Goal: Information Seeking & Learning: Learn about a topic

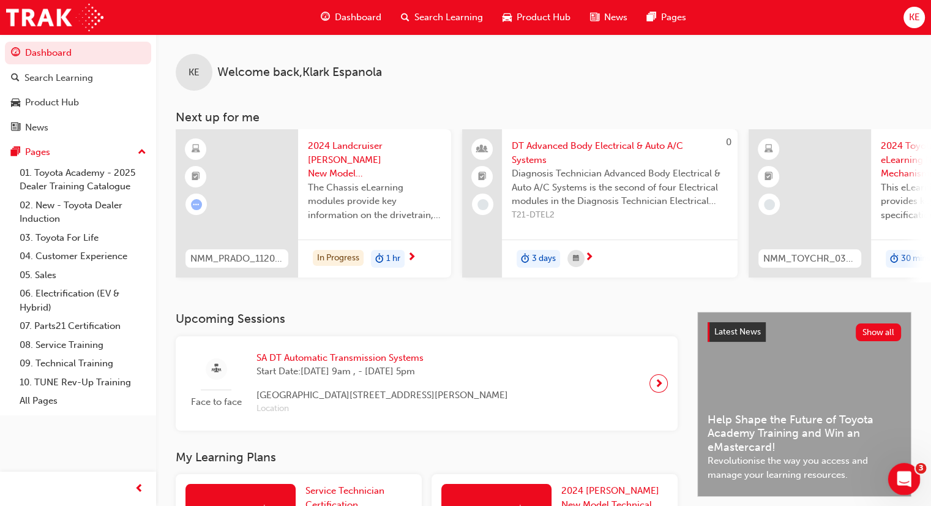
click at [914, 478] on div "Open Intercom Messenger" at bounding box center [902, 477] width 40 height 40
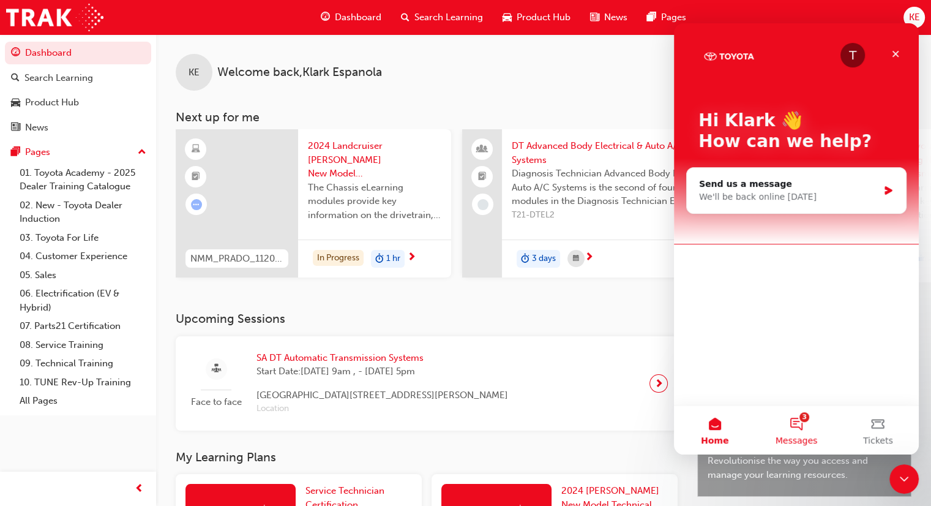
click at [784, 425] on button "3 Messages" at bounding box center [795, 429] width 81 height 49
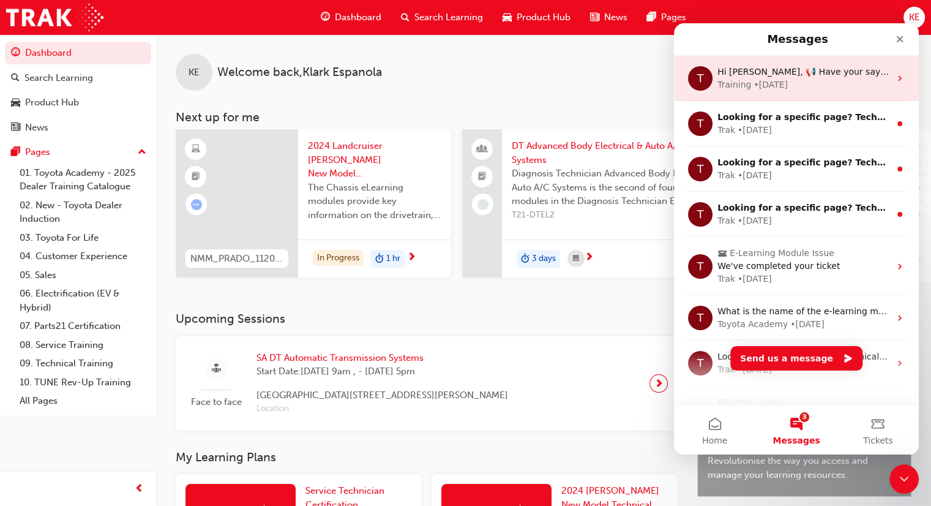
click at [877, 79] on div "Training • [DATE]" at bounding box center [803, 84] width 173 height 13
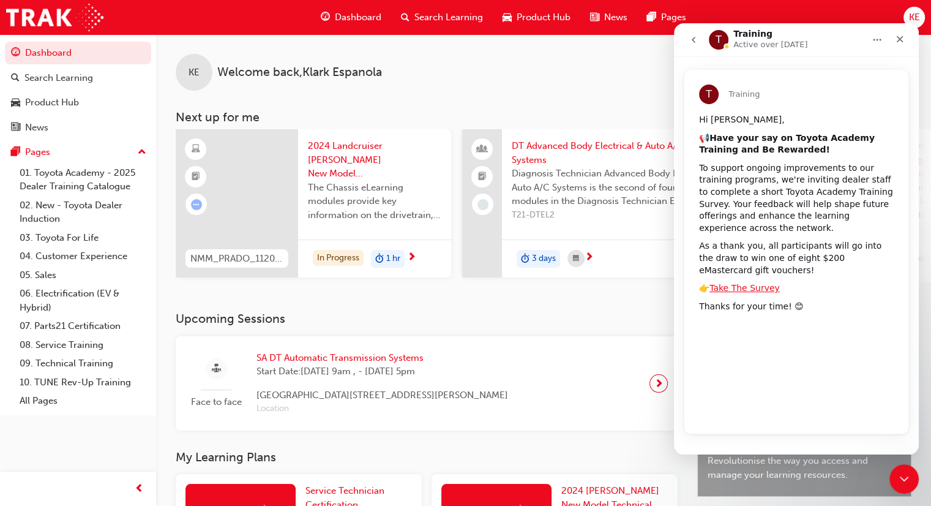
scroll to position [26, 0]
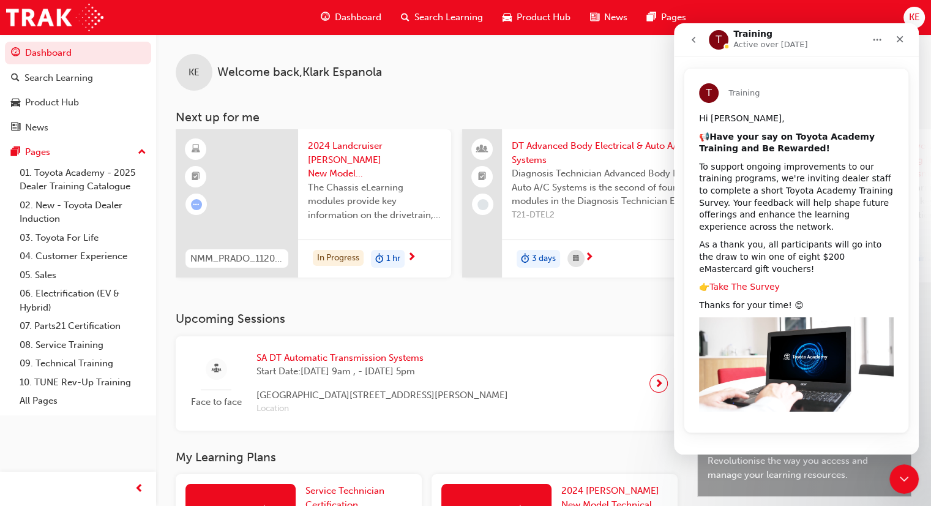
click at [733, 285] on link "Take The Survey" at bounding box center [745, 287] width 70 height 10
click at [890, 43] on div "Close" at bounding box center [900, 39] width 22 height 22
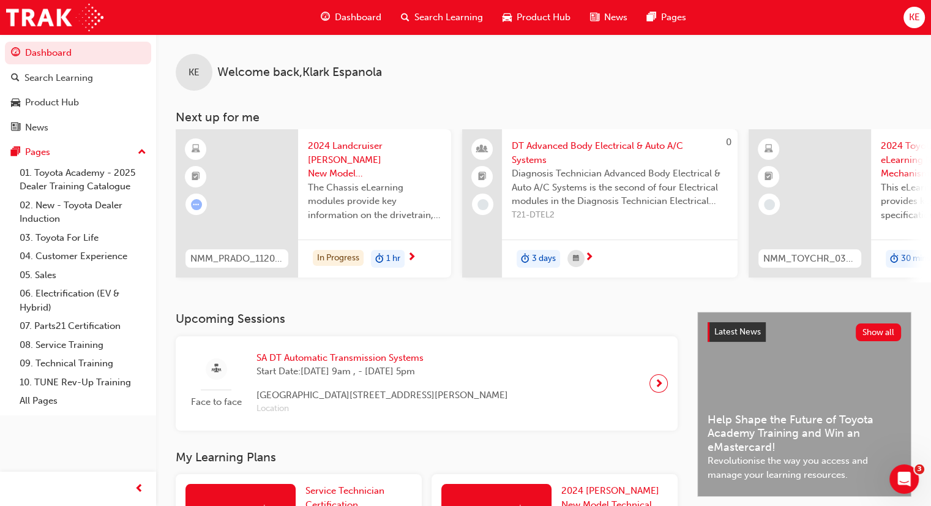
click at [912, 8] on div "KE" at bounding box center [914, 17] width 21 height 21
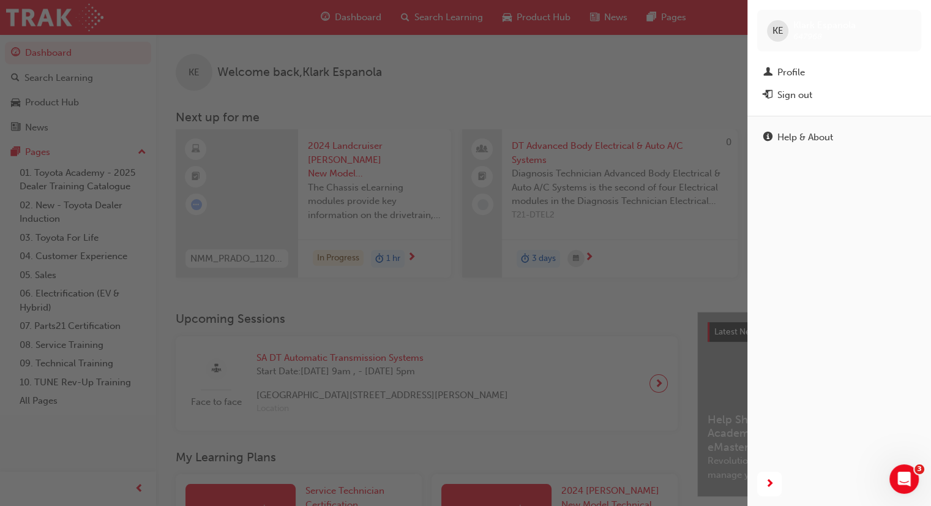
click at [779, 21] on div "KE" at bounding box center [777, 30] width 21 height 21
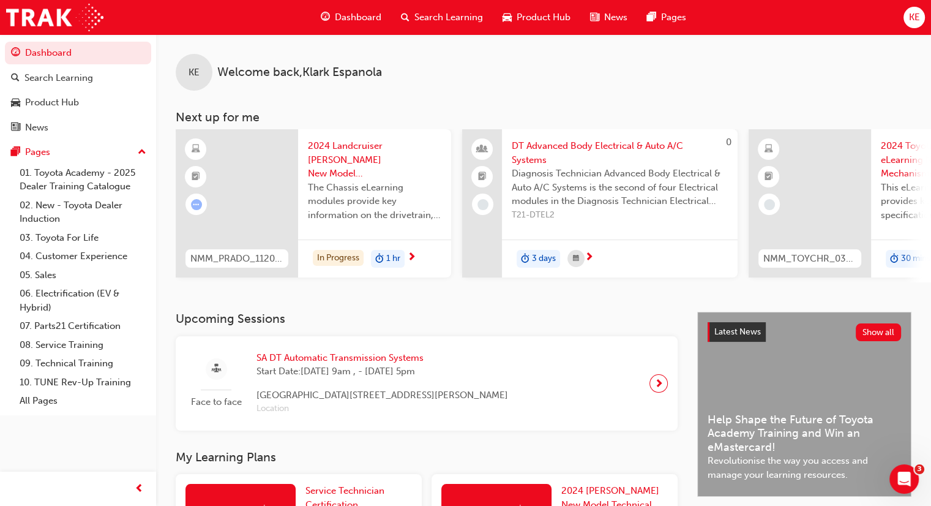
click at [920, 25] on div "KE" at bounding box center [914, 17] width 21 height 21
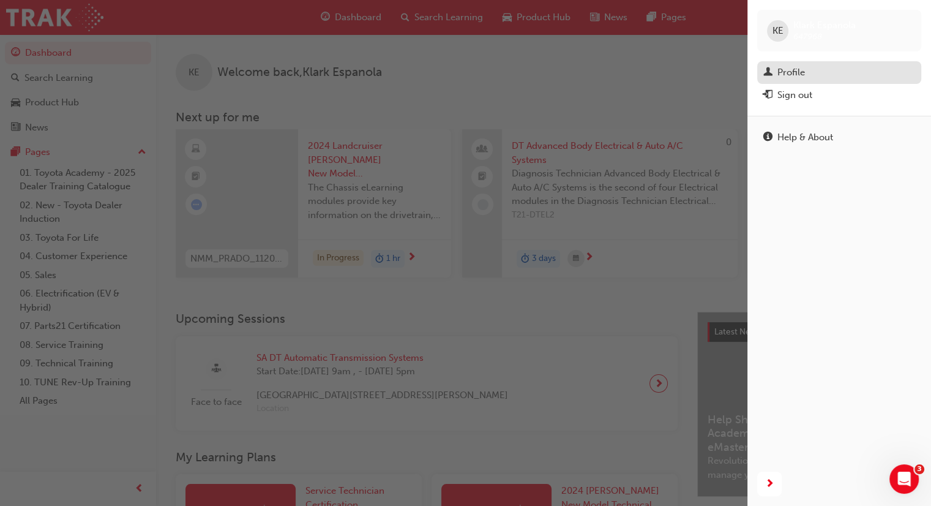
click at [792, 78] on div "Profile" at bounding box center [791, 73] width 28 height 14
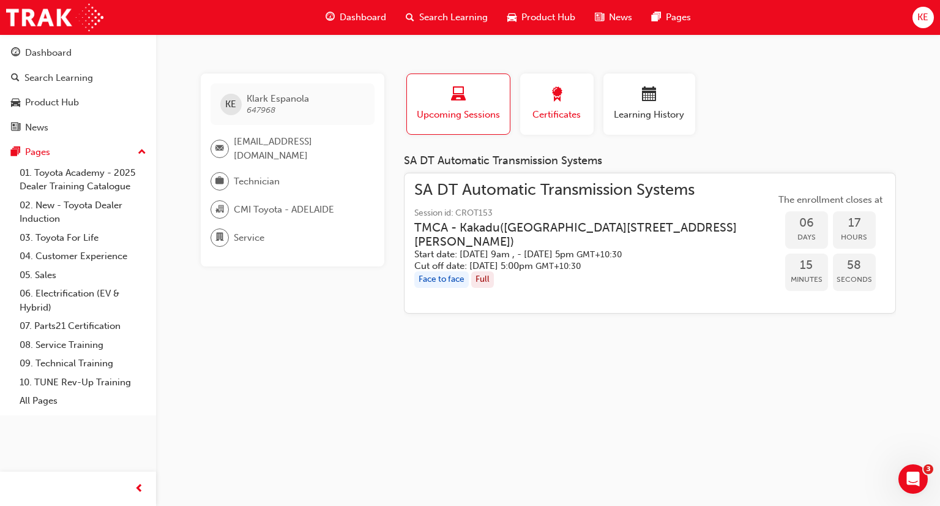
click at [541, 119] on span "Certificates" at bounding box center [557, 115] width 55 height 14
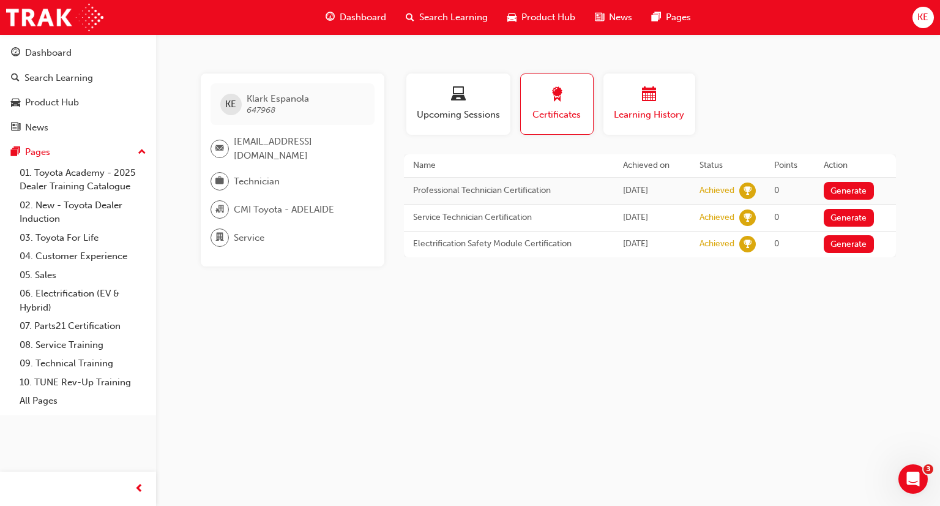
click at [624, 115] on span "Learning History" at bounding box center [649, 115] width 73 height 14
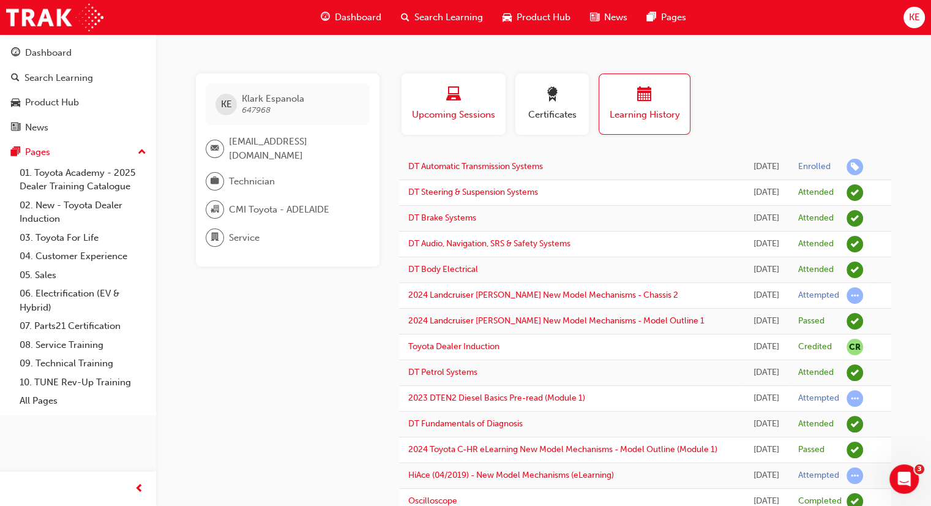
click at [448, 102] on span "laptop-icon" at bounding box center [453, 95] width 15 height 17
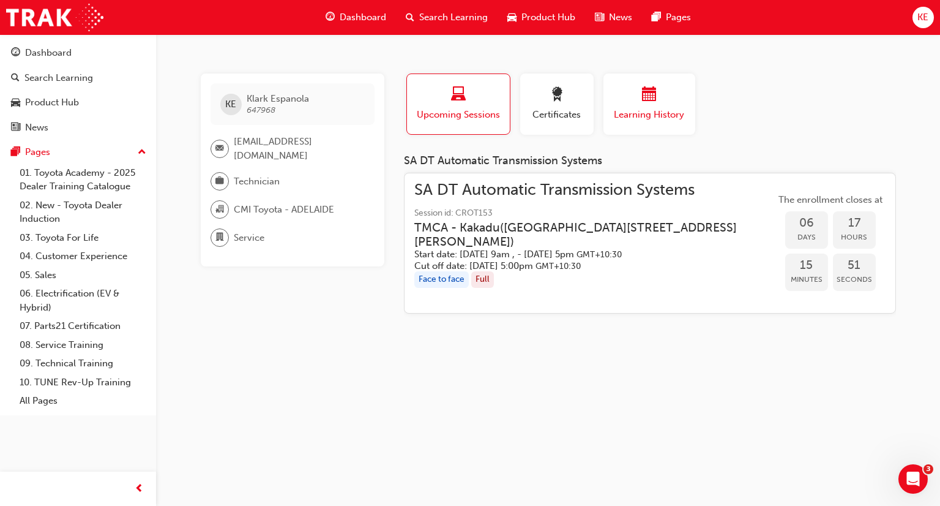
click at [670, 115] on span "Learning History" at bounding box center [649, 115] width 73 height 14
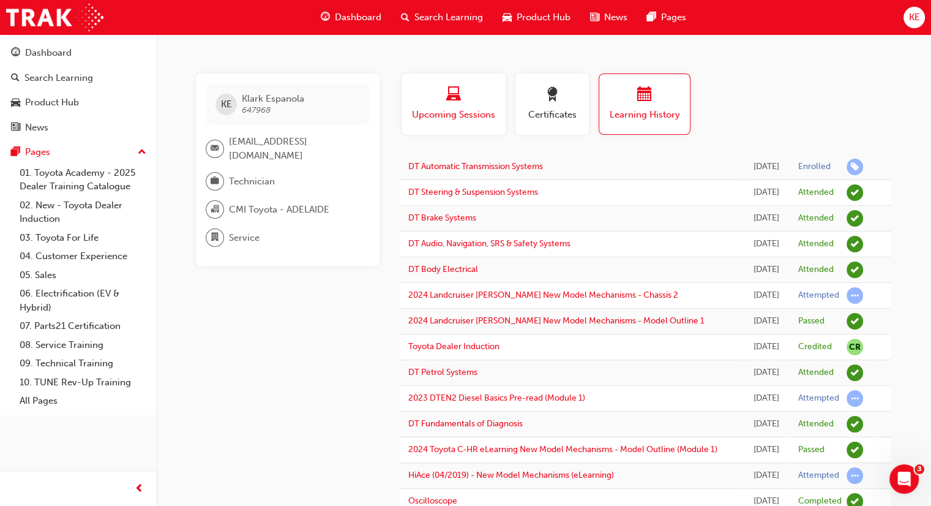
click at [424, 113] on span "Upcoming Sessions" at bounding box center [454, 115] width 86 height 14
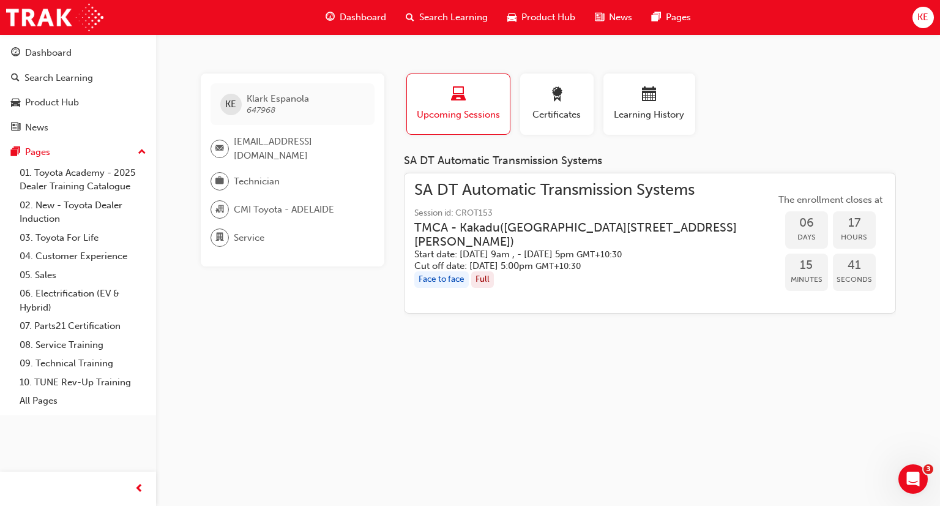
click at [364, 20] on span "Dashboard" at bounding box center [363, 17] width 47 height 14
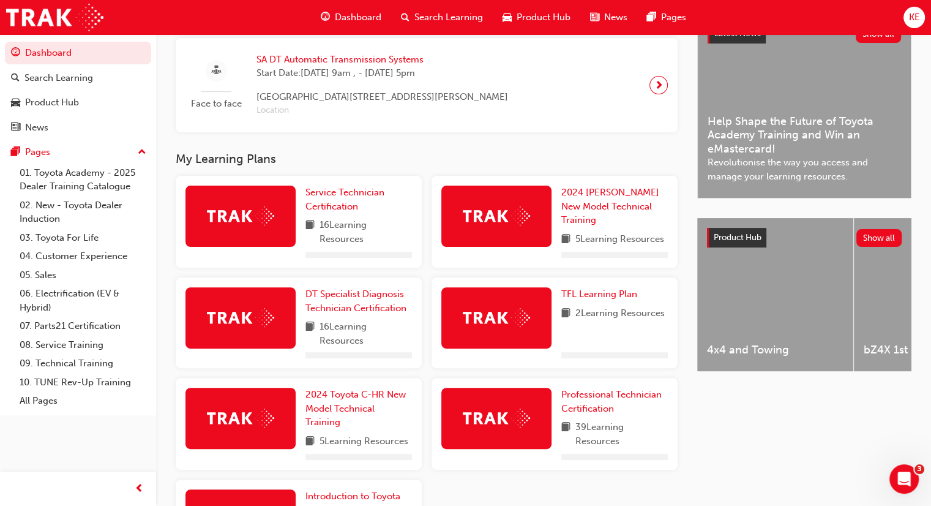
scroll to position [306, 0]
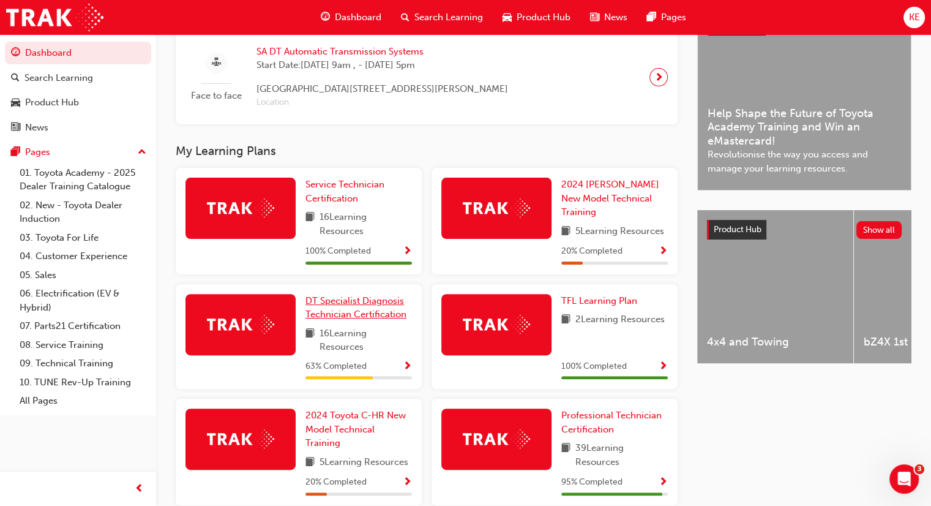
click at [367, 310] on link "DT Specialist Diagnosis Technician Certification" at bounding box center [358, 308] width 107 height 28
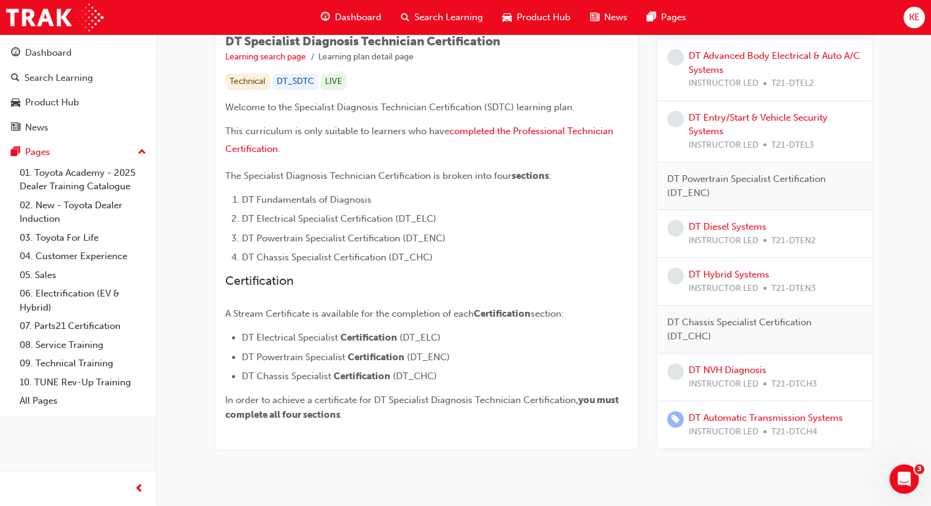
scroll to position [247, 0]
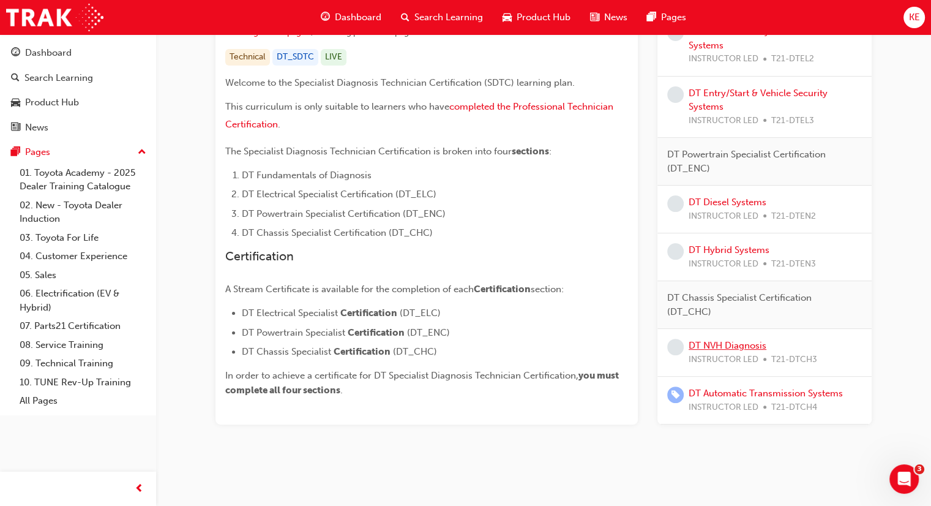
click at [732, 342] on link "DT NVH Diagnosis" at bounding box center [728, 345] width 78 height 11
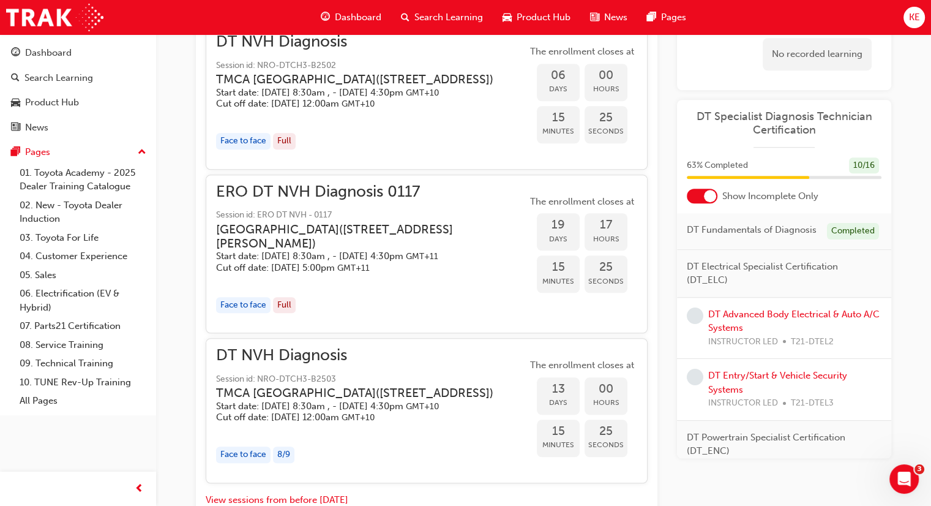
scroll to position [1109, 0]
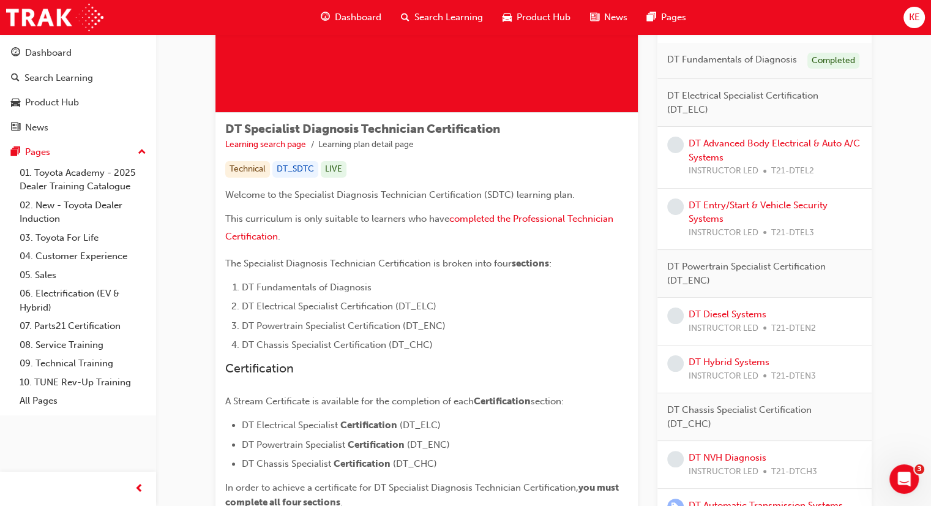
scroll to position [131, 0]
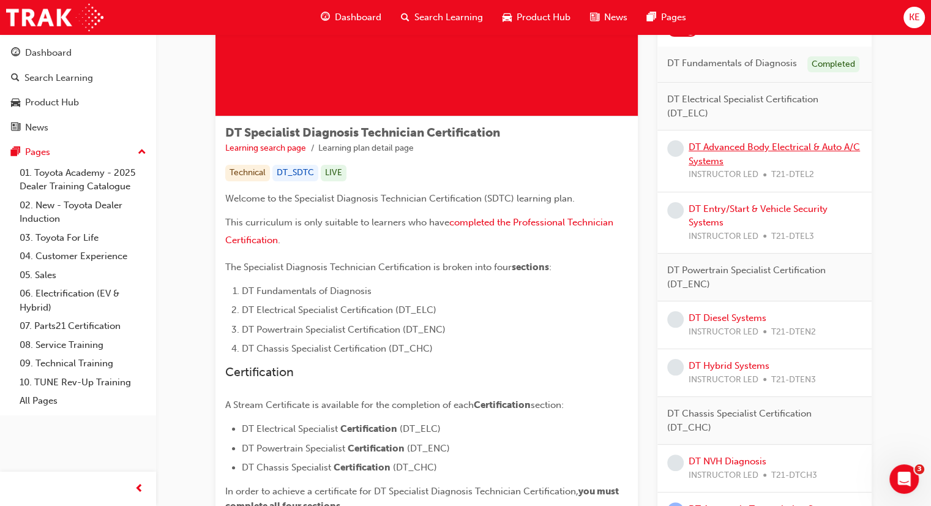
click at [698, 160] on link "DT Advanced Body Electrical & Auto A/C Systems" at bounding box center [774, 153] width 171 height 25
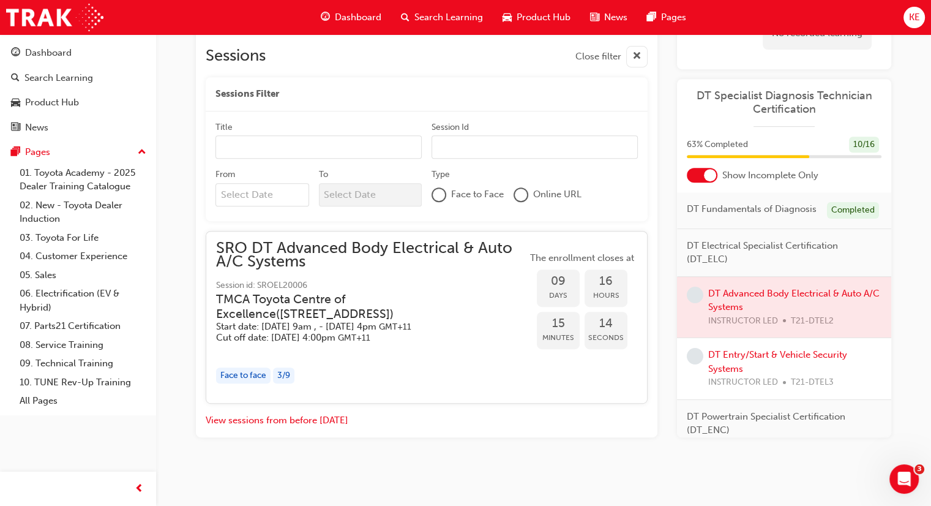
scroll to position [525, 0]
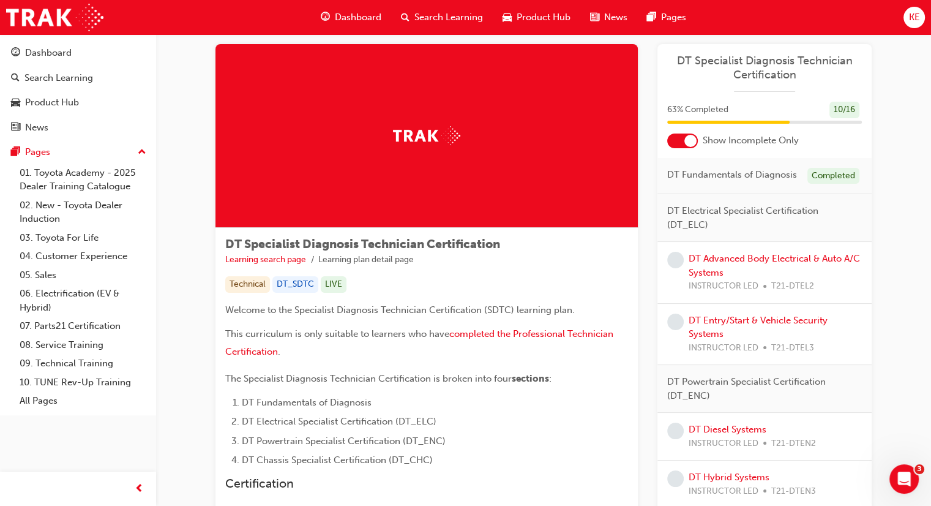
scroll to position [61, 0]
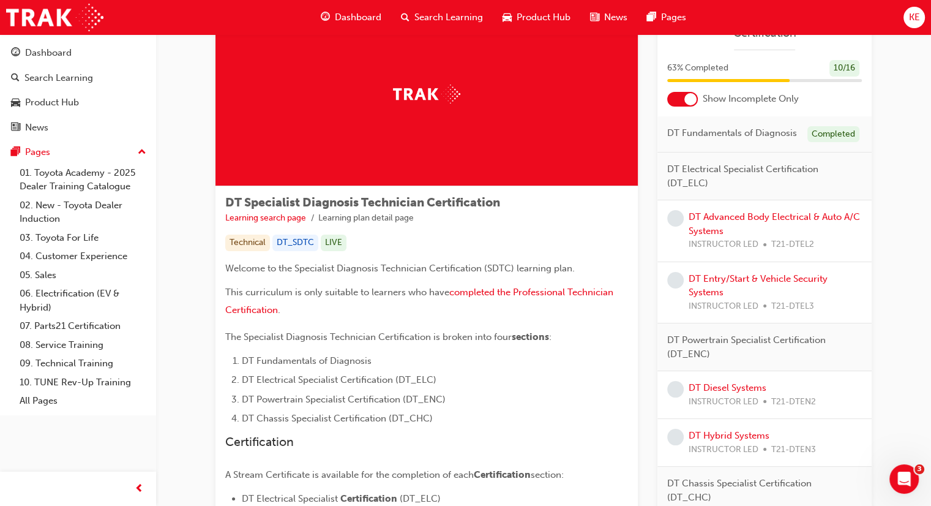
click at [701, 265] on div "DT Entry/Start & Vehicle Security Systems INSTRUCTOR LED T21-DTEL3" at bounding box center [764, 293] width 214 height 62
click at [710, 282] on link "DT Entry/Start & Vehicle Security Systems" at bounding box center [758, 285] width 139 height 25
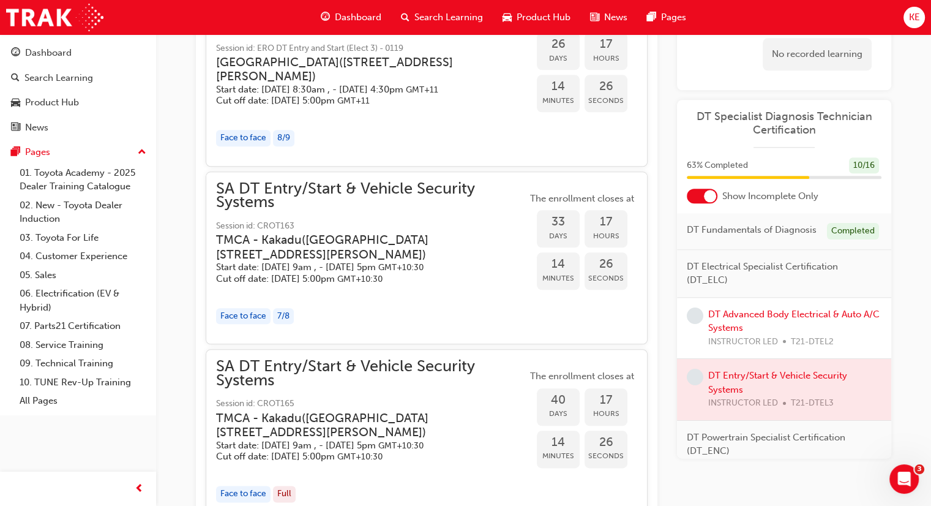
scroll to position [1331, 0]
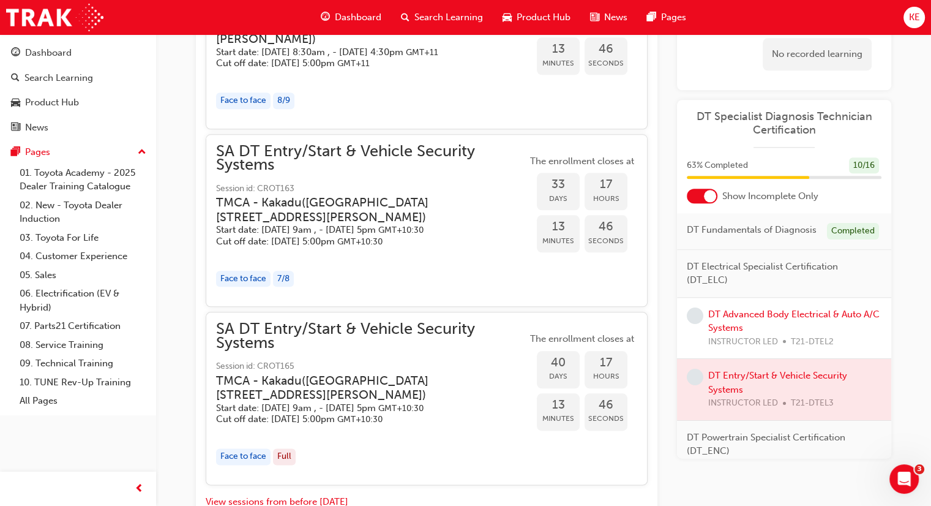
drag, startPoint x: 203, startPoint y: 143, endPoint x: 294, endPoint y: 168, distance: 95.2
